Goal: Task Accomplishment & Management: Manage account settings

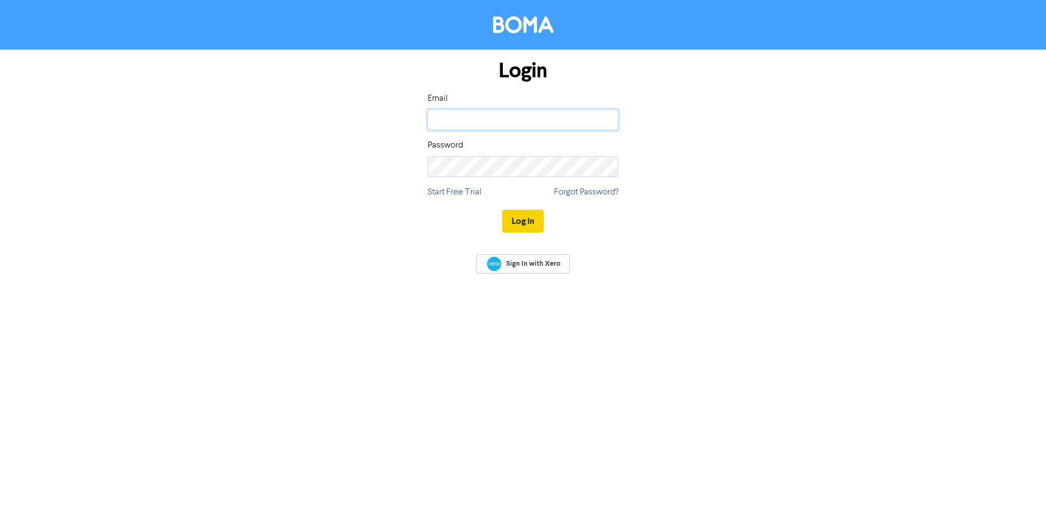
type input "[EMAIL_ADDRESS][DOMAIN_NAME]"
click at [520, 223] on button "Log In" at bounding box center [522, 221] width 41 height 23
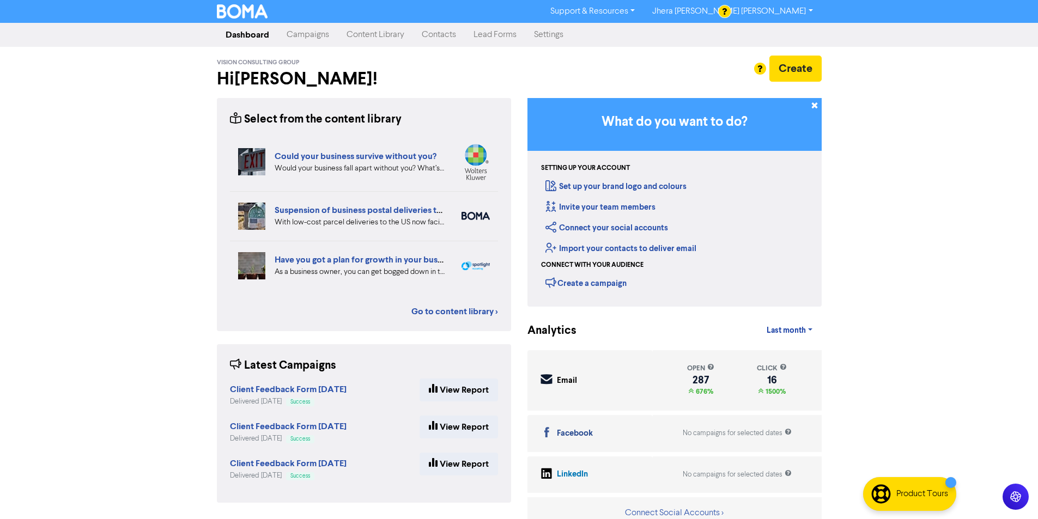
click at [436, 33] on link "Contacts" at bounding box center [439, 35] width 52 height 22
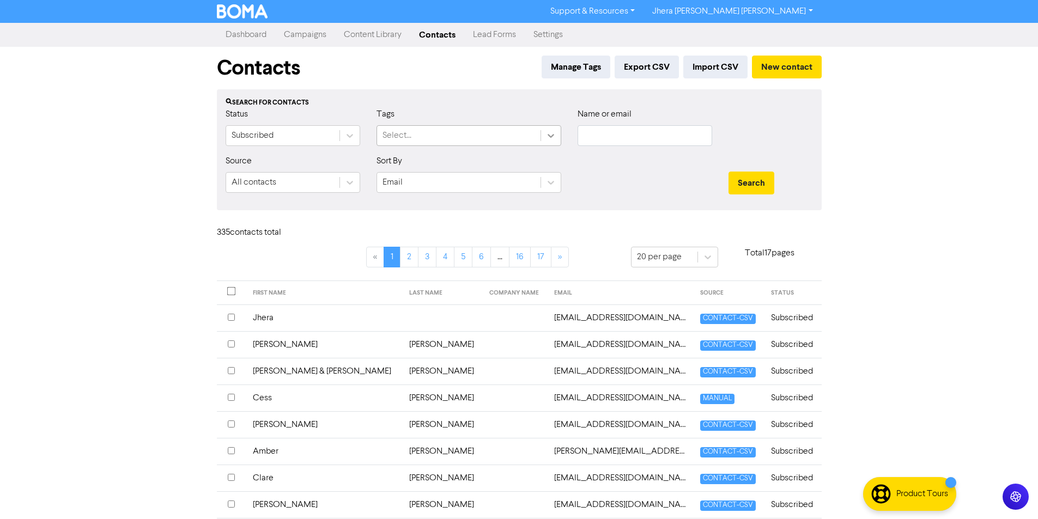
click at [551, 135] on icon at bounding box center [550, 135] width 11 height 11
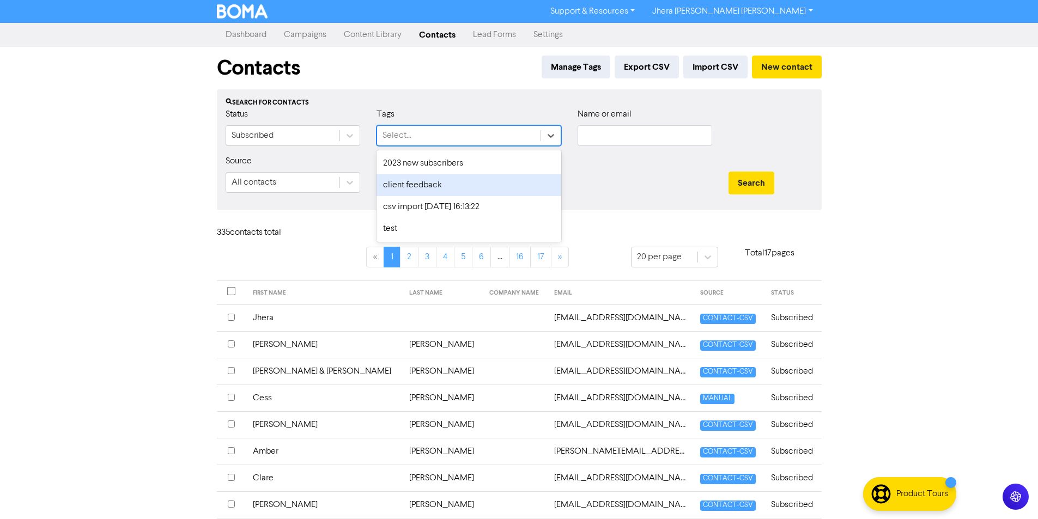
click at [509, 179] on div "client feedback" at bounding box center [468, 185] width 185 height 22
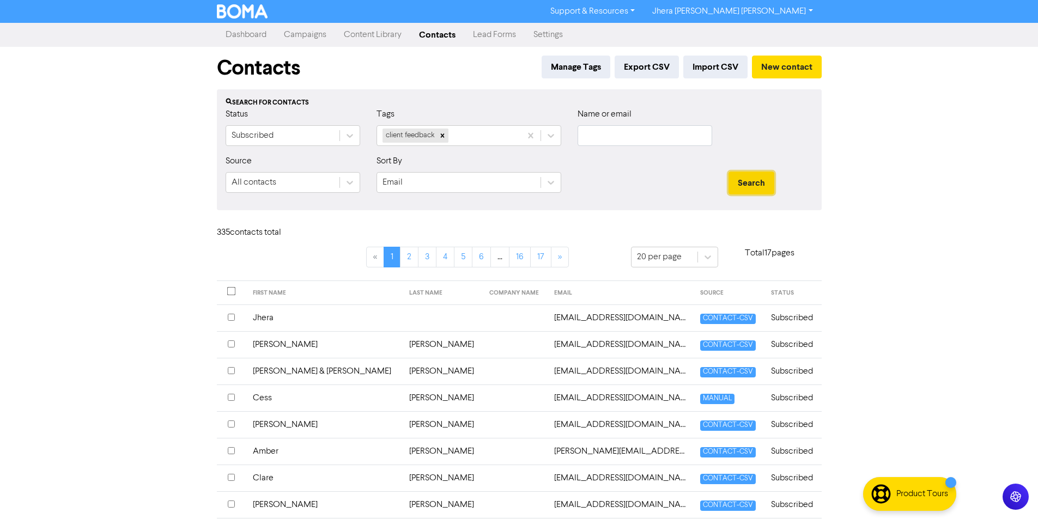
click at [765, 188] on button "Search" at bounding box center [751, 183] width 46 height 23
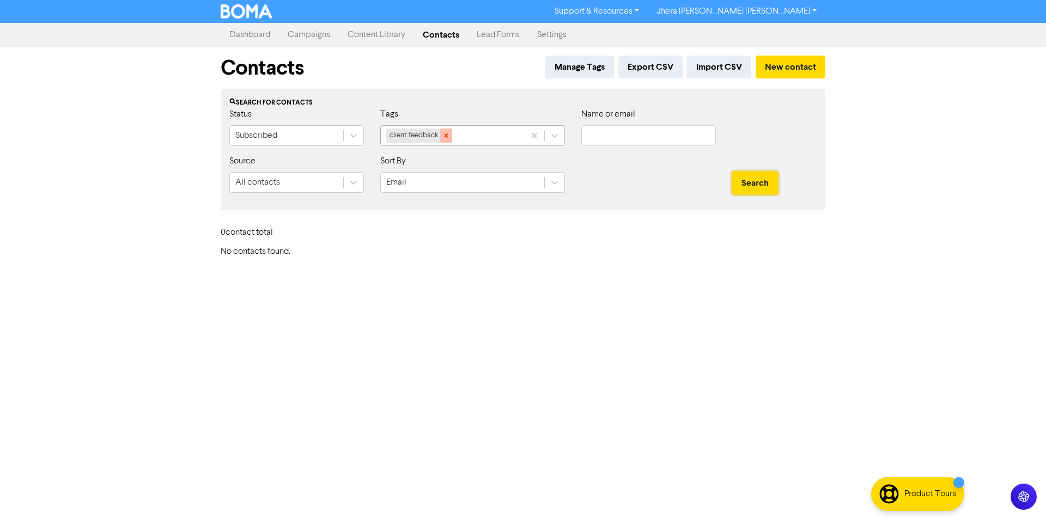
click at [447, 132] on icon at bounding box center [446, 136] width 8 height 8
click at [631, 135] on input "text" at bounding box center [648, 135] width 135 height 21
type input "[PERSON_NAME] Street"
click at [751, 185] on button "Search" at bounding box center [755, 183] width 46 height 23
click at [765, 183] on button "Search" at bounding box center [755, 183] width 46 height 23
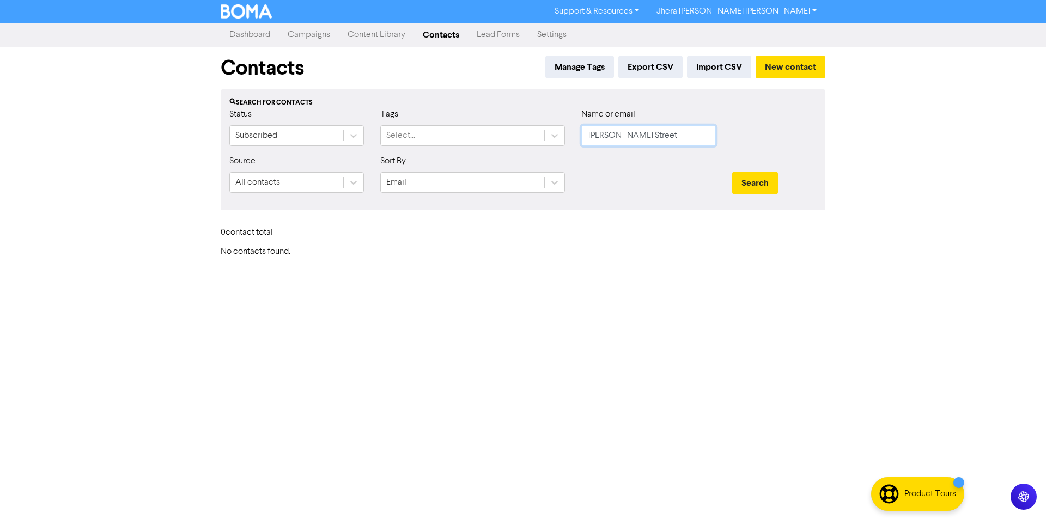
drag, startPoint x: 665, startPoint y: 133, endPoint x: 589, endPoint y: 135, distance: 75.8
click at [590, 135] on input "[PERSON_NAME] Street" at bounding box center [648, 135] width 135 height 21
click at [608, 133] on input "text" at bounding box center [648, 135] width 135 height 21
type input "p"
click at [302, 32] on link "Campaigns" at bounding box center [309, 35] width 60 height 22
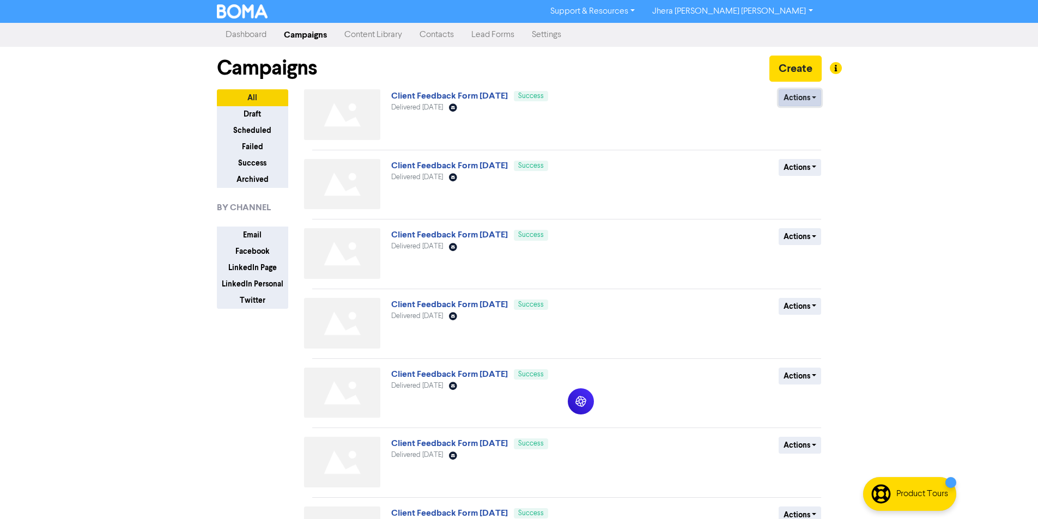
click at [802, 98] on button "Actions" at bounding box center [800, 97] width 43 height 17
click at [803, 121] on button "Duplicate" at bounding box center [822, 120] width 86 height 17
click at [797, 101] on button "Actions" at bounding box center [800, 97] width 43 height 17
click at [806, 159] on button "Rename" at bounding box center [822, 155] width 86 height 17
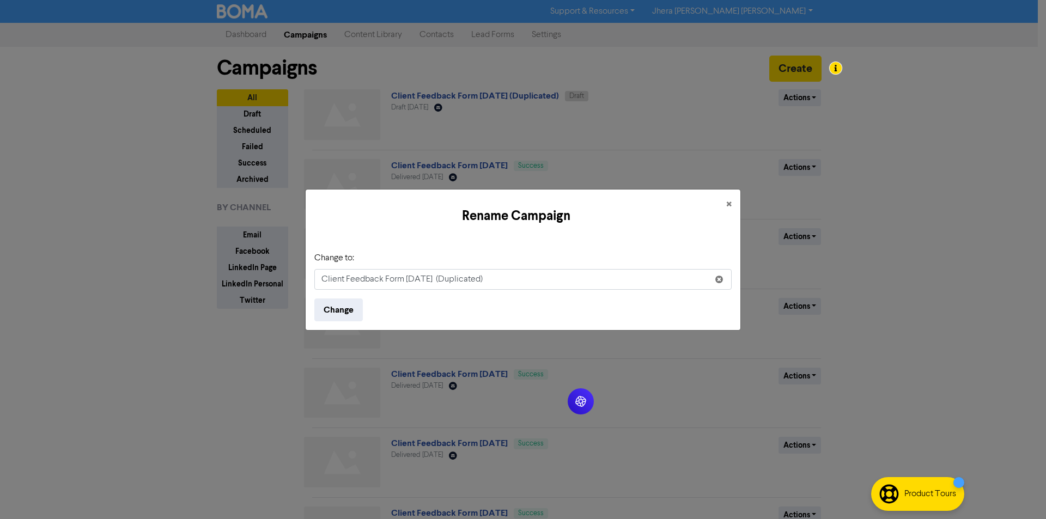
click at [508, 277] on input "Client Feedback Form [DATE] (Duplicated)" at bounding box center [522, 279] width 417 height 21
drag, startPoint x: 513, startPoint y: 278, endPoint x: 453, endPoint y: 286, distance: 60.5
click at [453, 286] on input "Client Feedback Form [DATE] (Duplicated)" at bounding box center [522, 279] width 417 height 21
click at [466, 283] on input "Client Feedback Form [DATE]" at bounding box center [522, 279] width 417 height 21
type input "Client Feedback Form [DATE]"
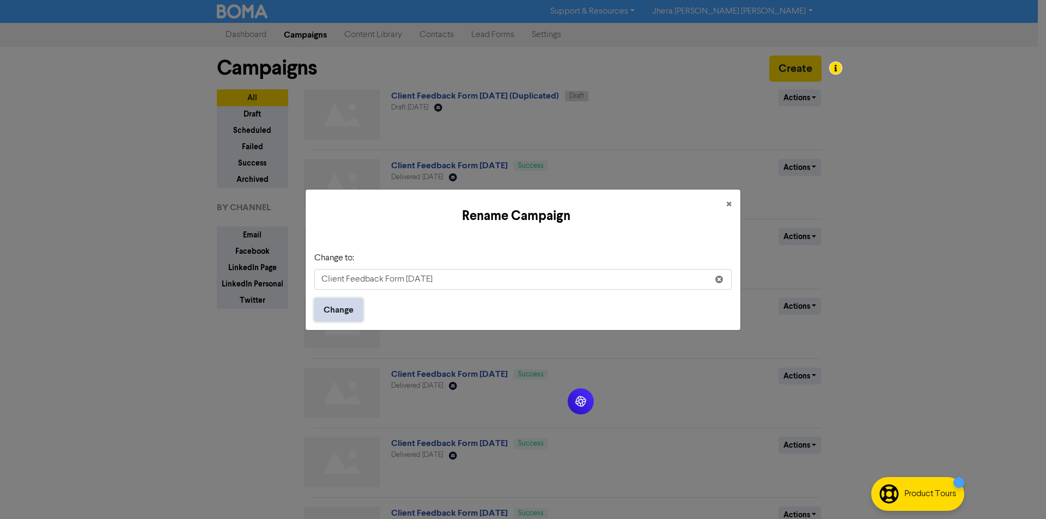
click at [324, 306] on button "Change" at bounding box center [338, 310] width 48 height 23
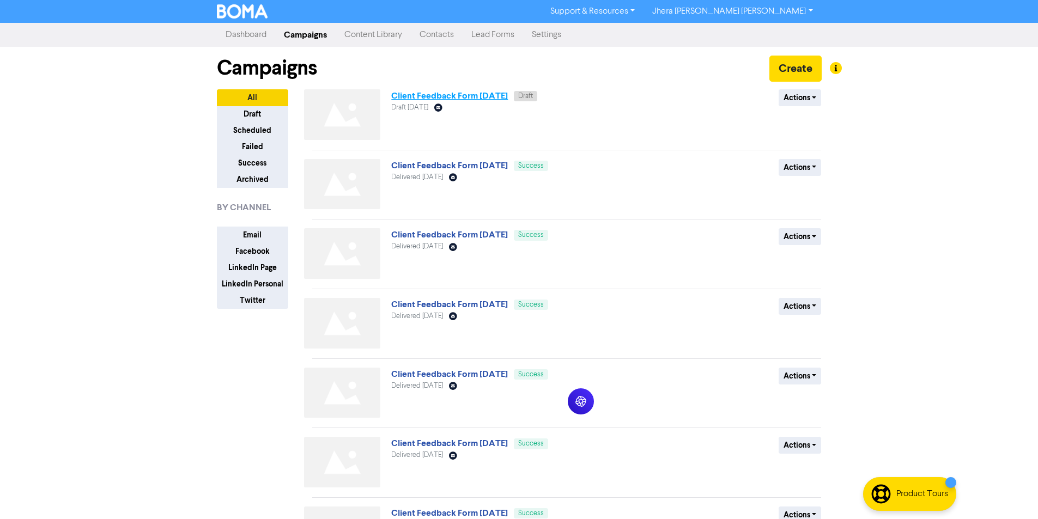
click at [479, 93] on link "Client Feedback Form [DATE]" at bounding box center [449, 95] width 117 height 11
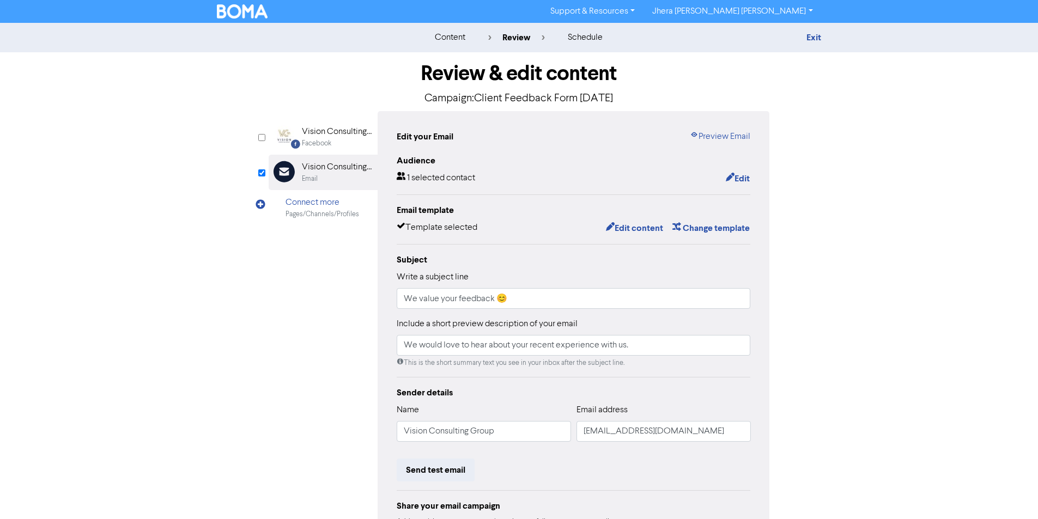
click at [736, 171] on div "Audience 1 selected contact Edit" at bounding box center [574, 170] width 354 height 32
click at [732, 175] on button "Edit" at bounding box center [737, 179] width 25 height 14
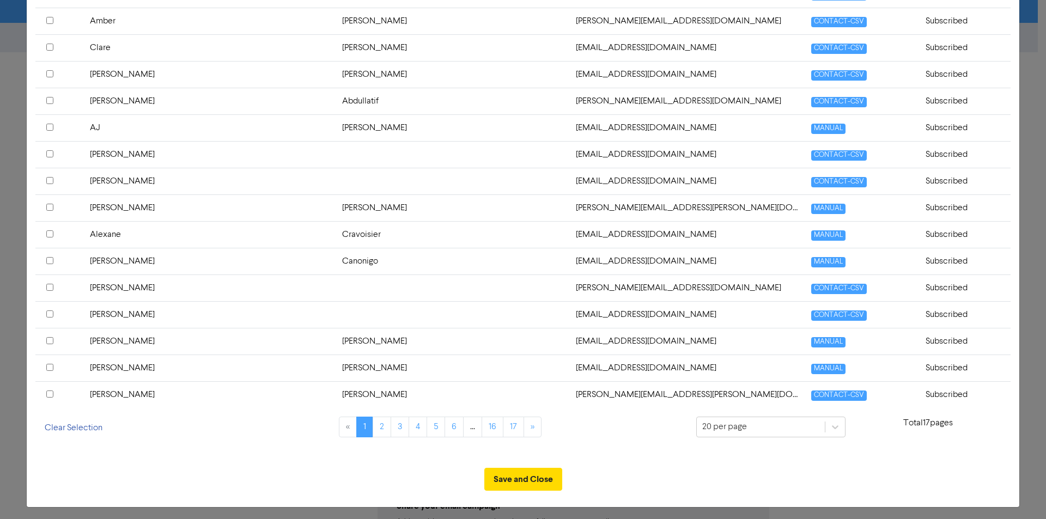
scroll to position [395, 0]
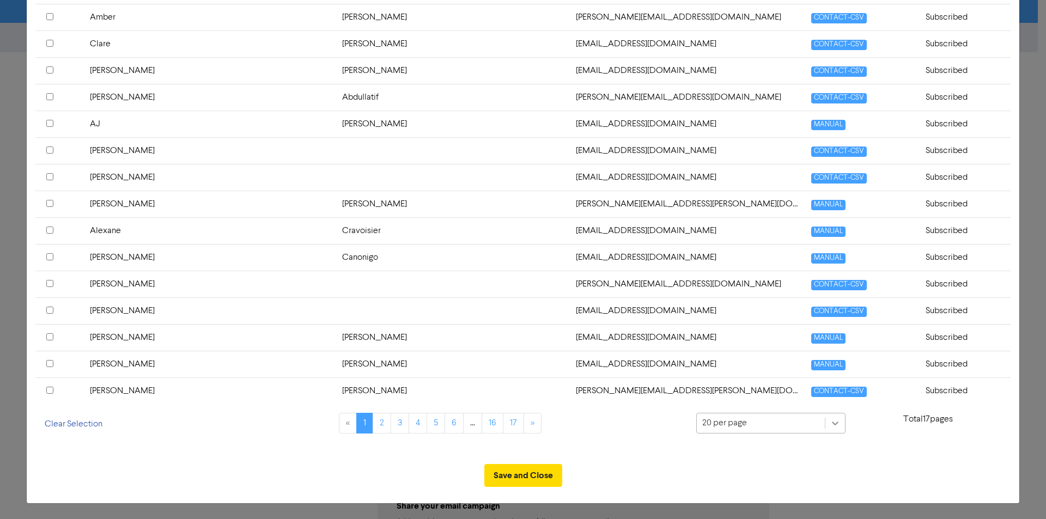
click at [830, 427] on icon at bounding box center [835, 423] width 11 height 11
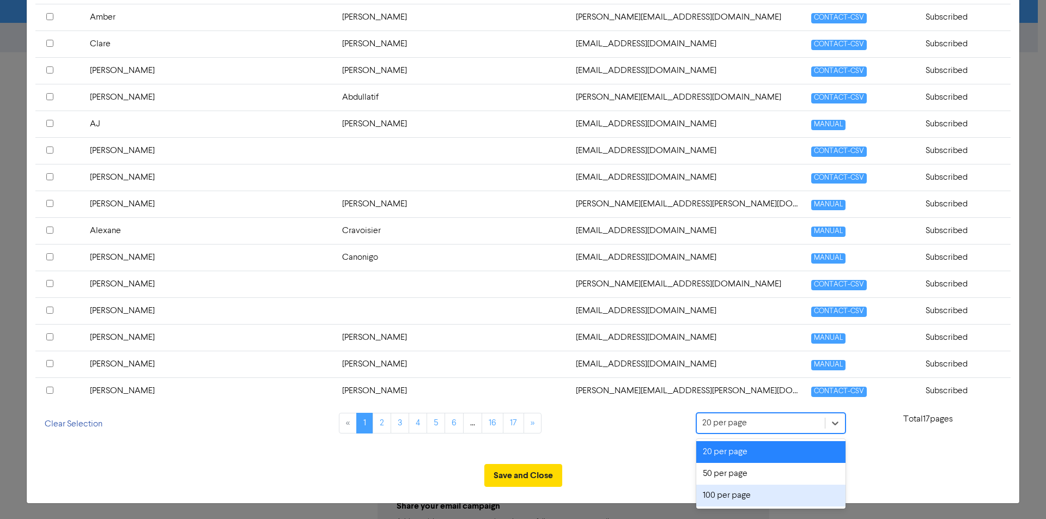
click at [748, 497] on div "100 per page" at bounding box center [770, 496] width 149 height 22
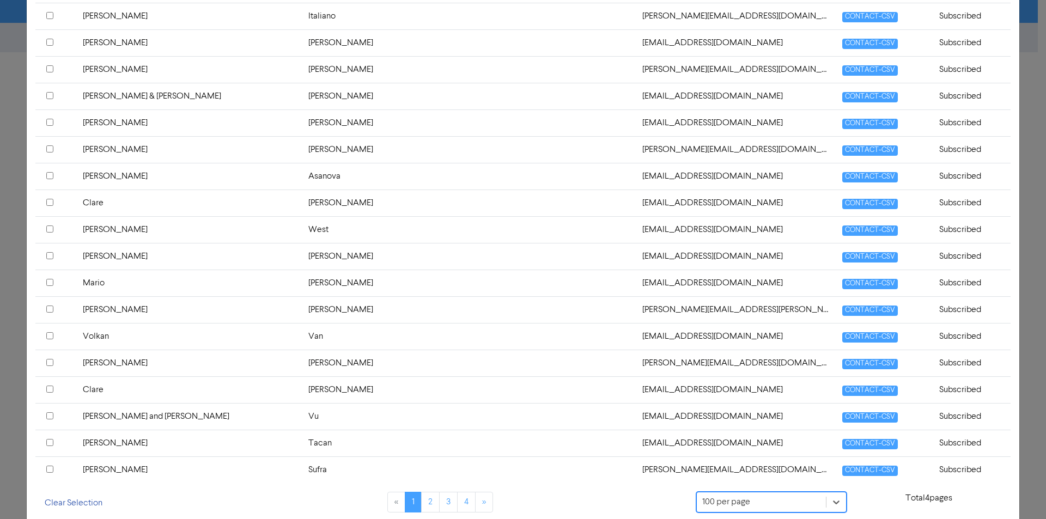
scroll to position [2531, 0]
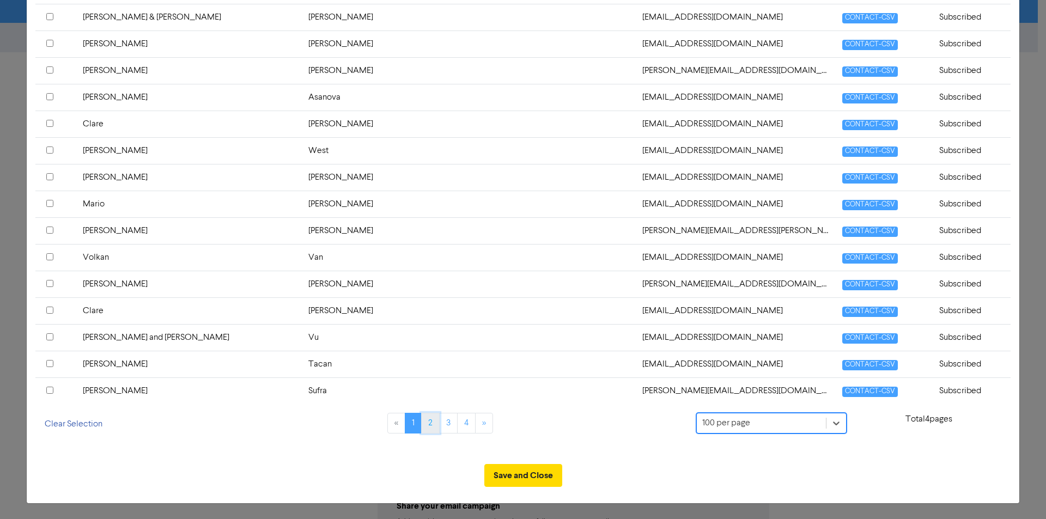
click at [427, 423] on link "2" at bounding box center [430, 423] width 19 height 21
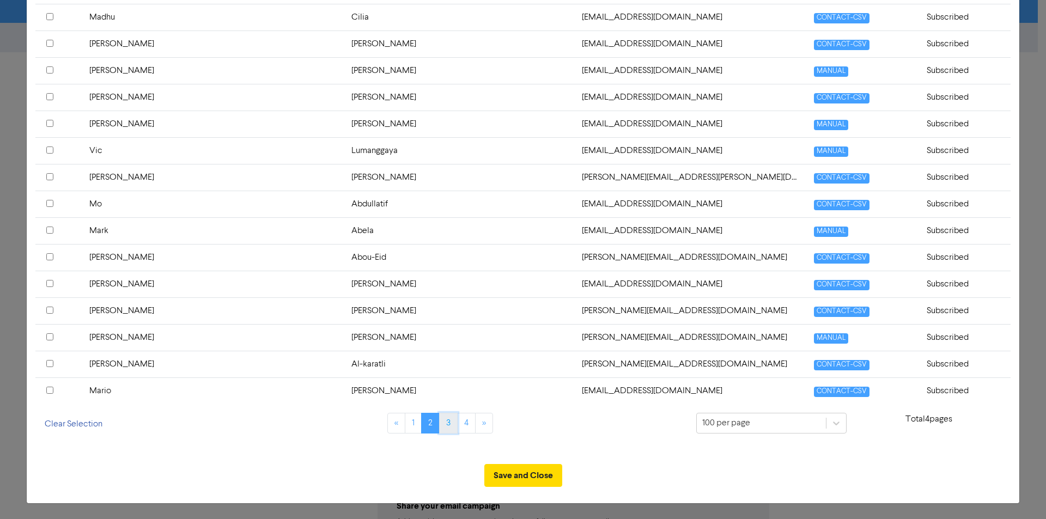
click at [446, 424] on link "3" at bounding box center [448, 423] width 19 height 21
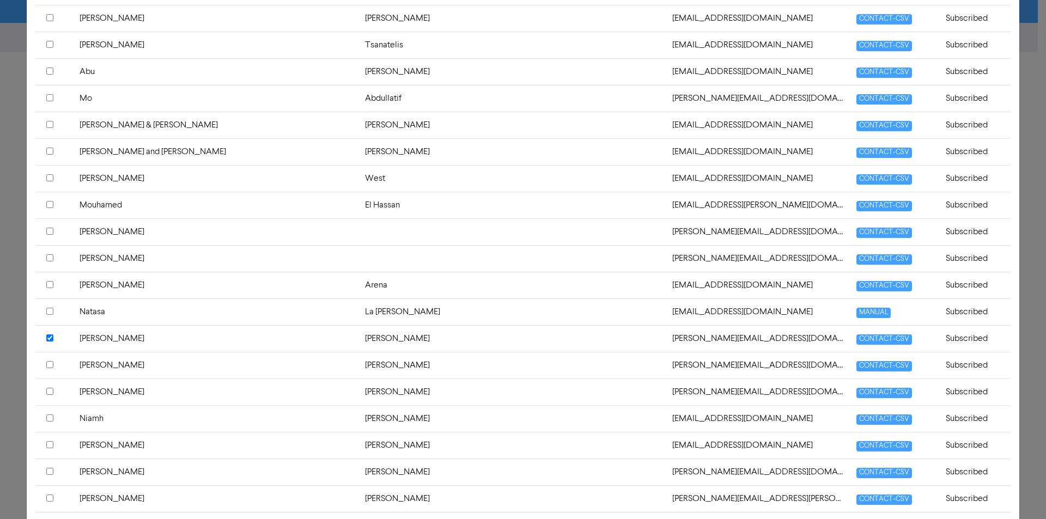
scroll to position [733, 0]
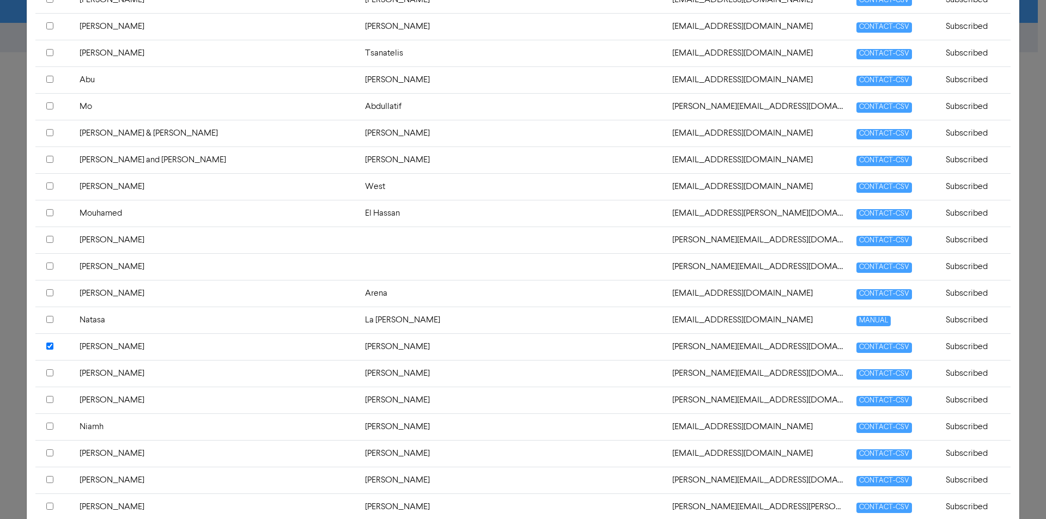
click at [52, 349] on input "checkbox" at bounding box center [49, 346] width 7 height 7
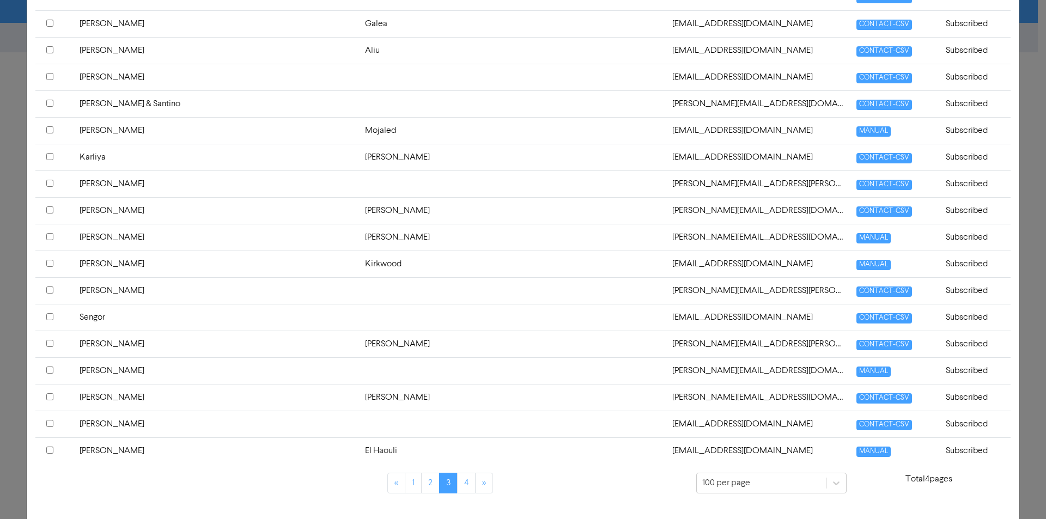
scroll to position [2531, 0]
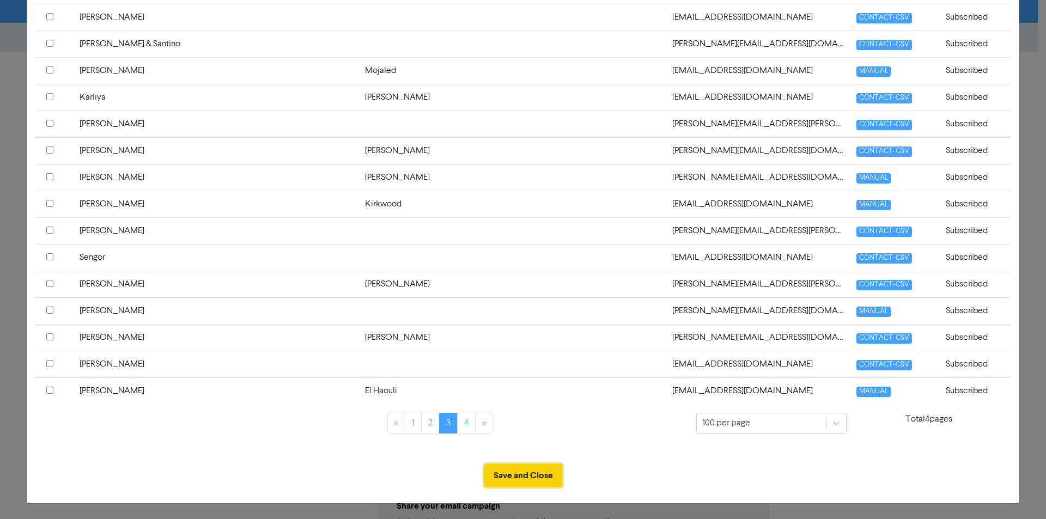
click at [518, 472] on button "Save and Close" at bounding box center [523, 475] width 78 height 23
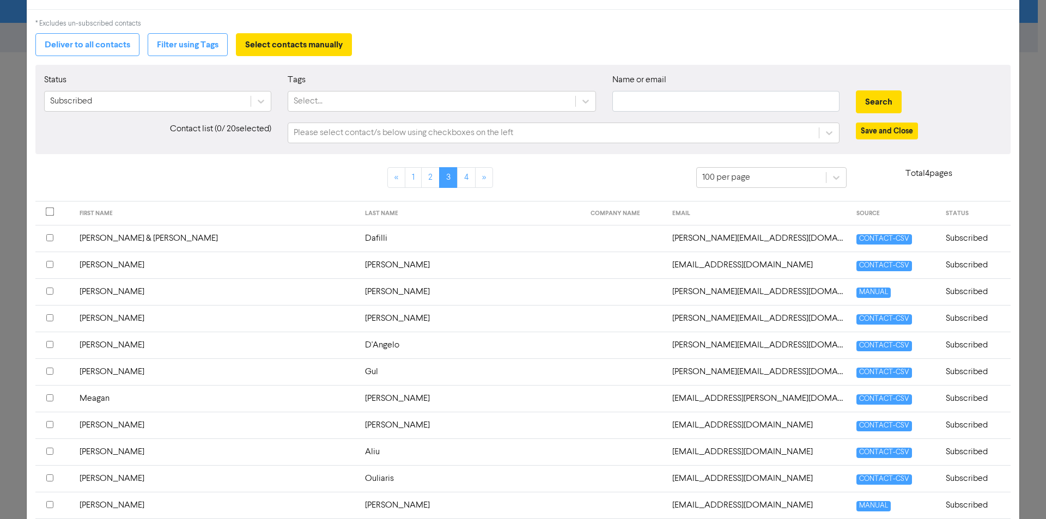
scroll to position [0, 0]
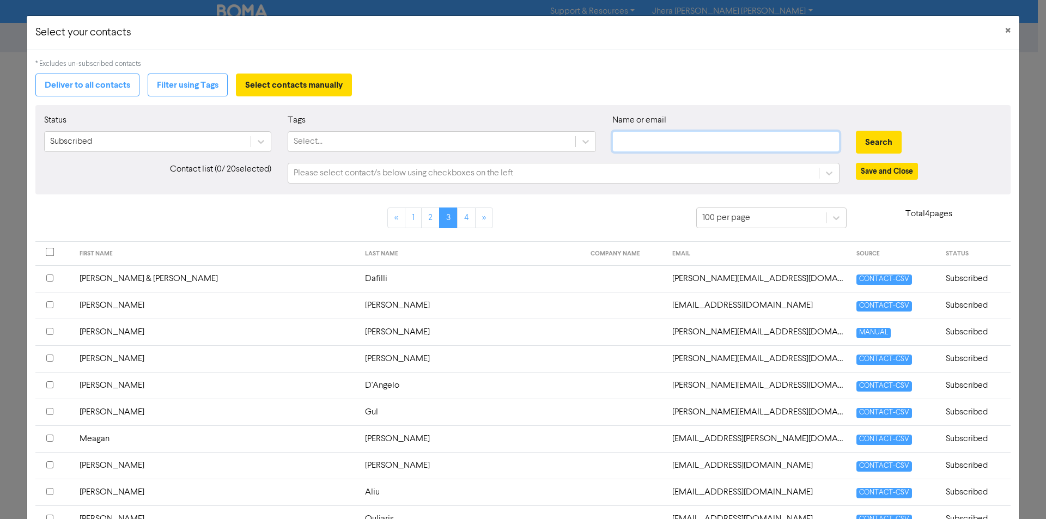
click at [660, 143] on input "text" at bounding box center [725, 141] width 227 height 21
type input "[PERSON_NAME]"
click at [886, 135] on button "Search" at bounding box center [879, 142] width 46 height 23
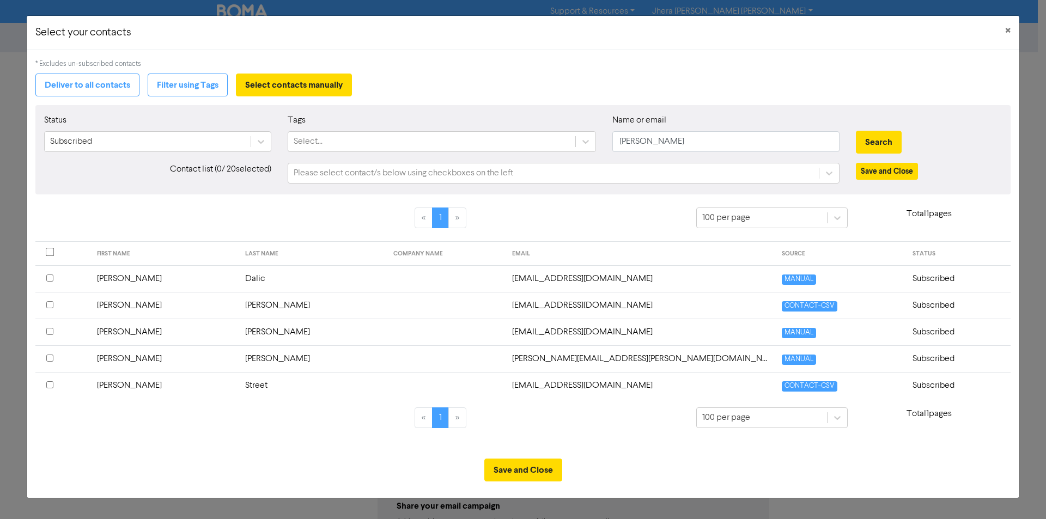
click at [50, 386] on input "checkbox" at bounding box center [49, 384] width 7 height 7
click at [526, 470] on button "Save and Close" at bounding box center [523, 470] width 78 height 23
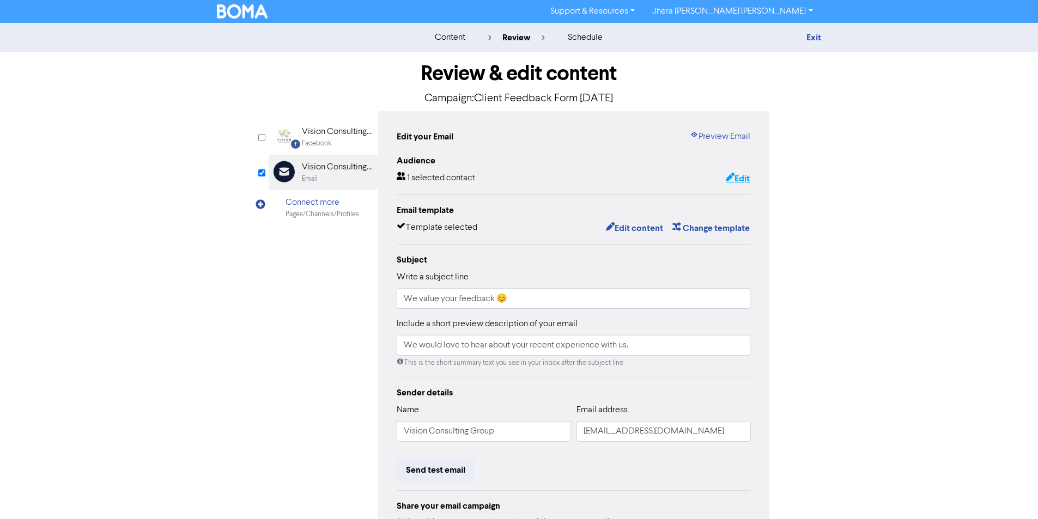
click at [740, 177] on button "Edit" at bounding box center [737, 179] width 25 height 14
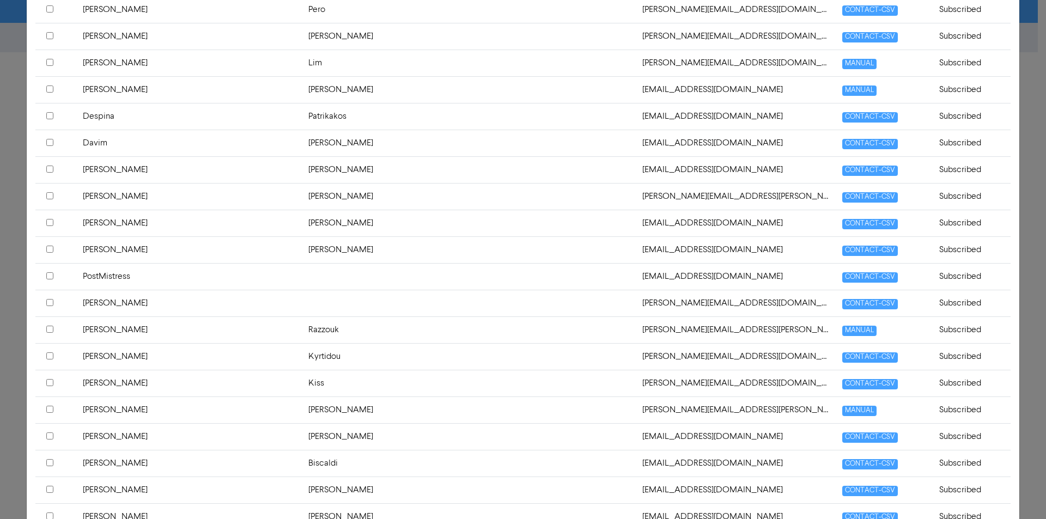
scroll to position [2531, 0]
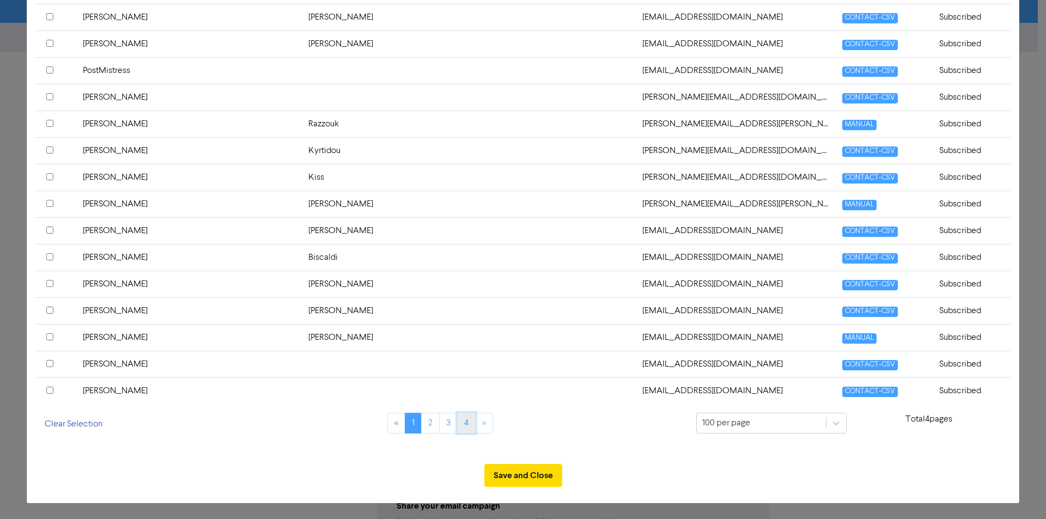
click at [463, 423] on link "4" at bounding box center [466, 423] width 19 height 21
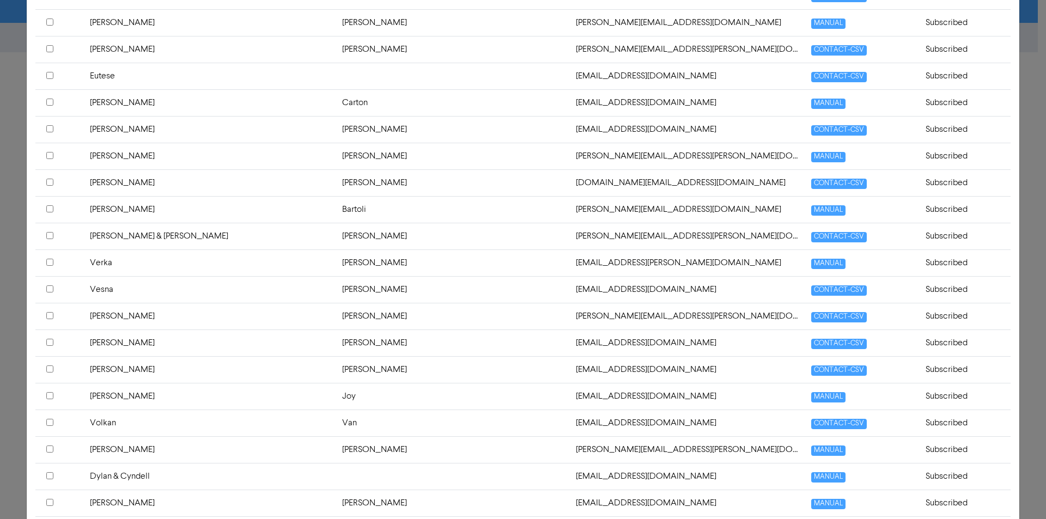
scroll to position [795, 0]
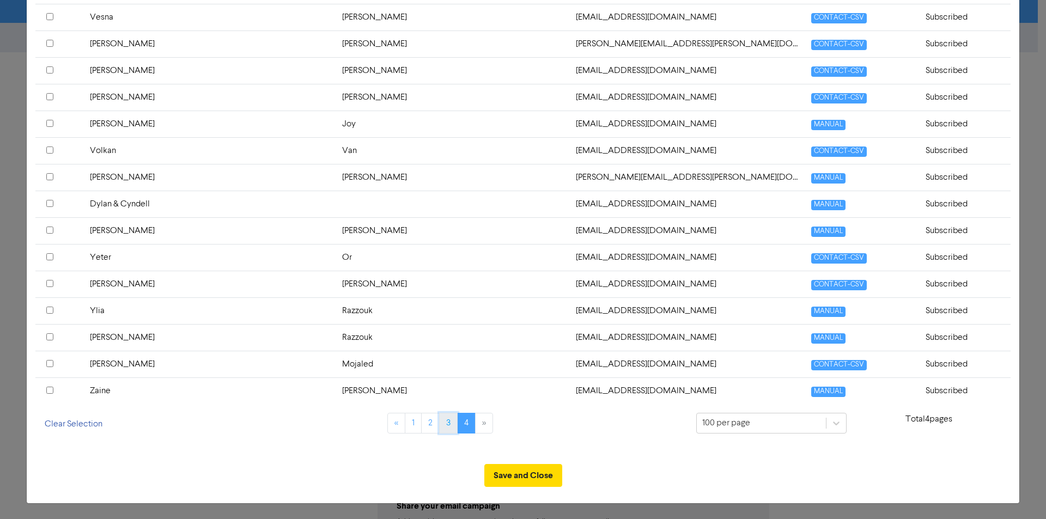
click at [449, 427] on link "3" at bounding box center [448, 423] width 19 height 21
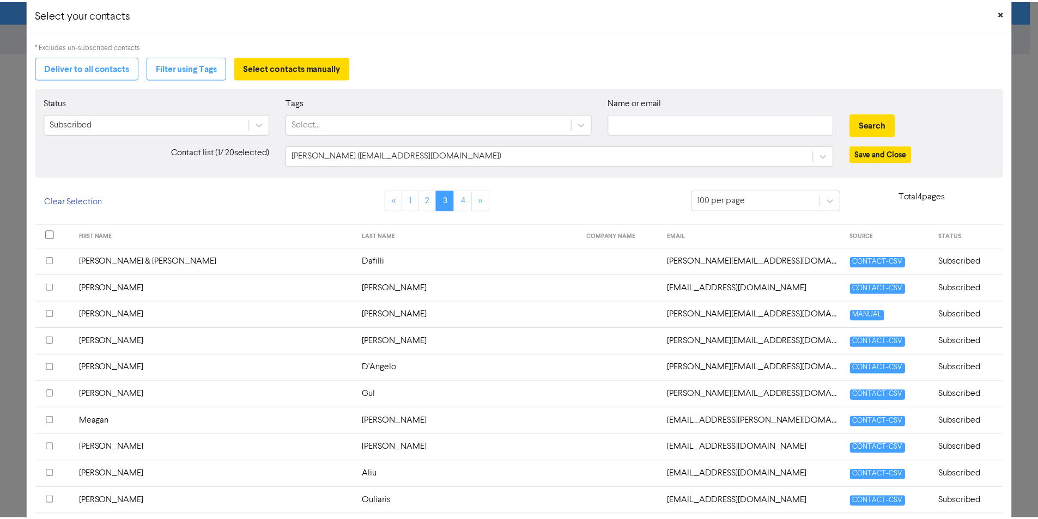
scroll to position [0, 0]
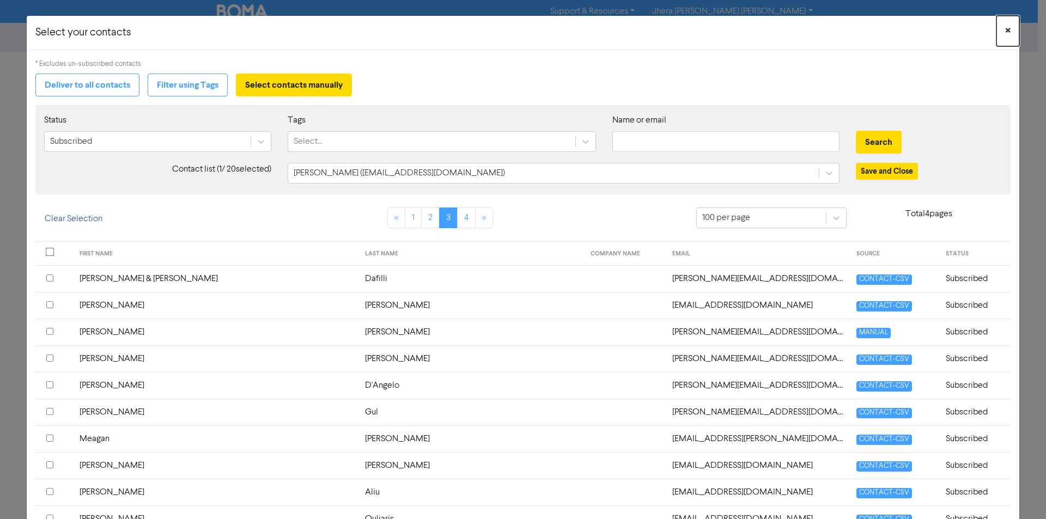
click at [1005, 28] on span "×" at bounding box center [1007, 31] width 5 height 16
